Goal: Task Accomplishment & Management: Manage account settings

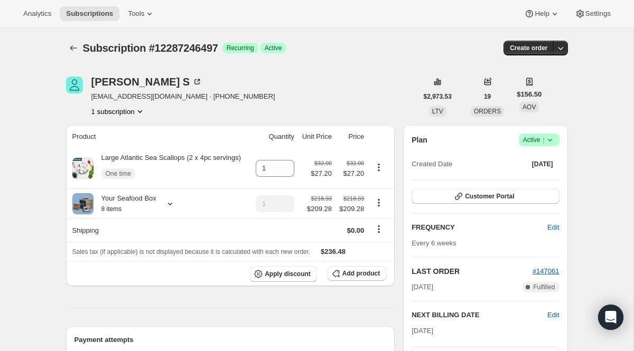
click at [67, 50] on button "Subscriptions" at bounding box center [73, 48] width 15 height 15
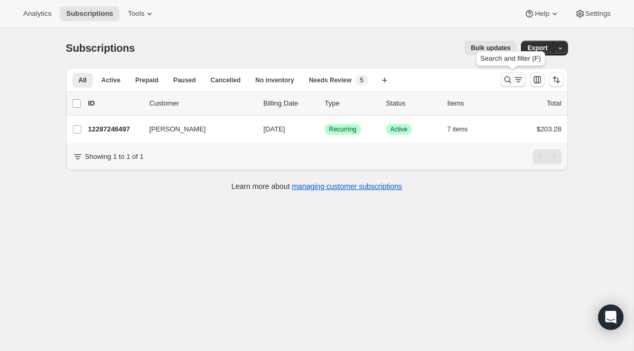
click at [515, 83] on icon "Search and filter results" at bounding box center [518, 79] width 11 height 11
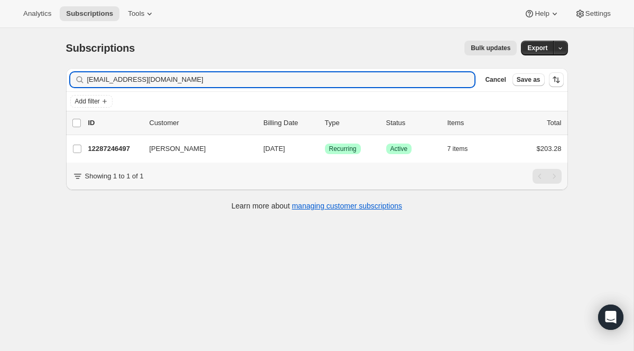
drag, startPoint x: 167, startPoint y: 82, endPoint x: 6, endPoint y: 59, distance: 162.7
click at [6, 59] on div "Subscriptions. This page is ready Subscriptions Bulk updates More actions Bulk …" at bounding box center [316, 203] width 633 height 351
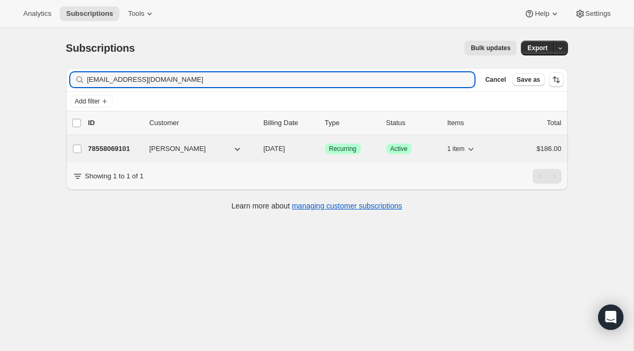
type input "[EMAIL_ADDRESS][DOMAIN_NAME]"
click at [353, 152] on span "Recurring" at bounding box center [342, 149] width 27 height 8
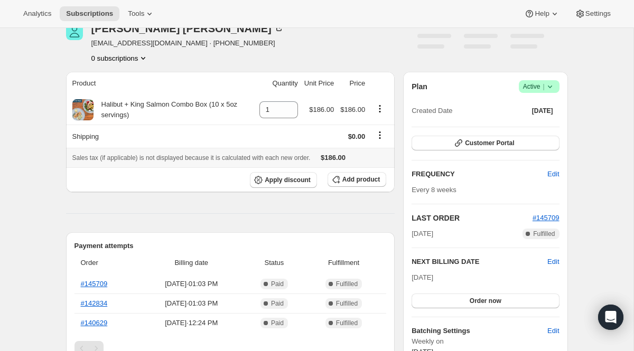
scroll to position [54, 0]
